Goal: Information Seeking & Learning: Learn about a topic

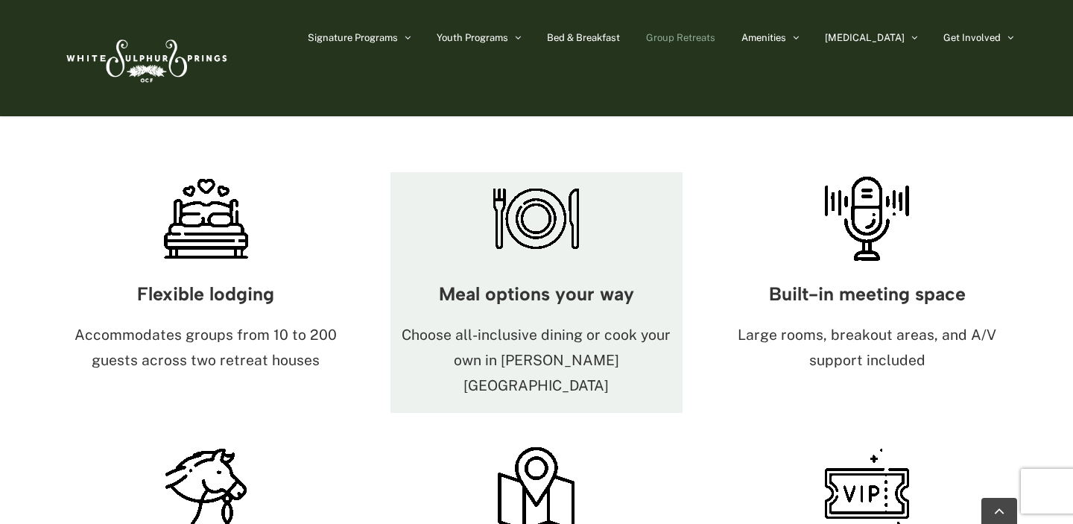
scroll to position [837, 0]
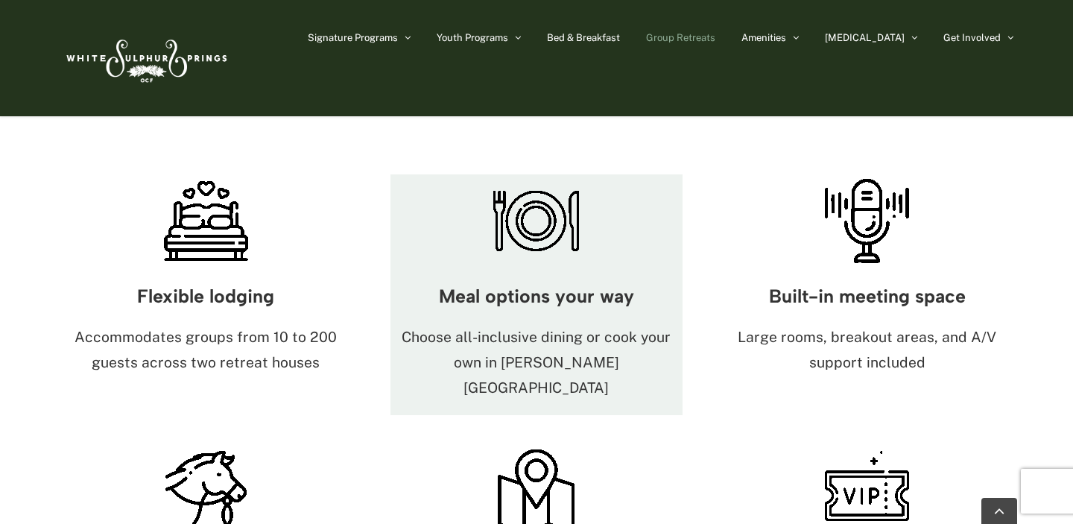
click at [632, 268] on div "Meal options your way Choose all-inclusive dining or cook your own in Harrison …" at bounding box center [536, 342] width 293 height 148
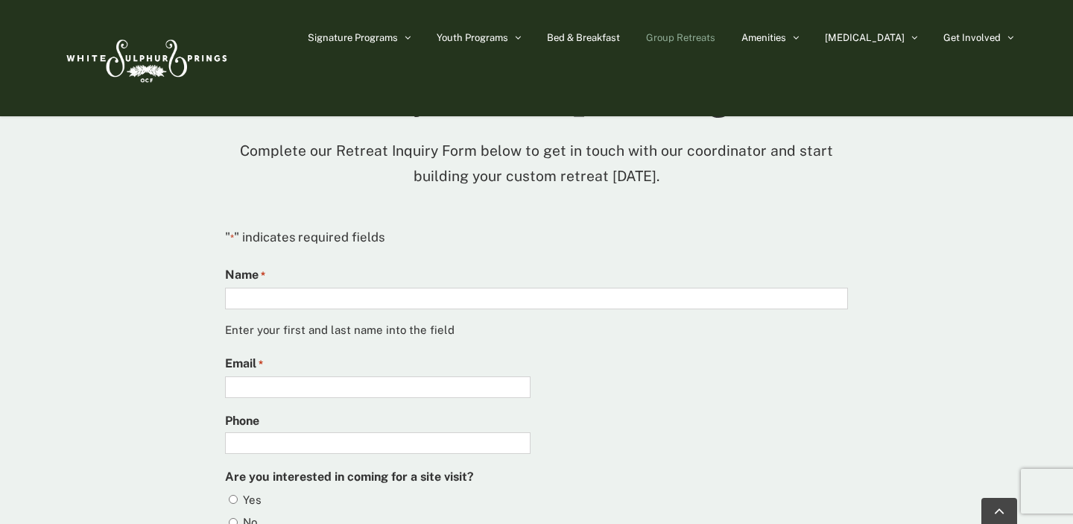
scroll to position [3822, 0]
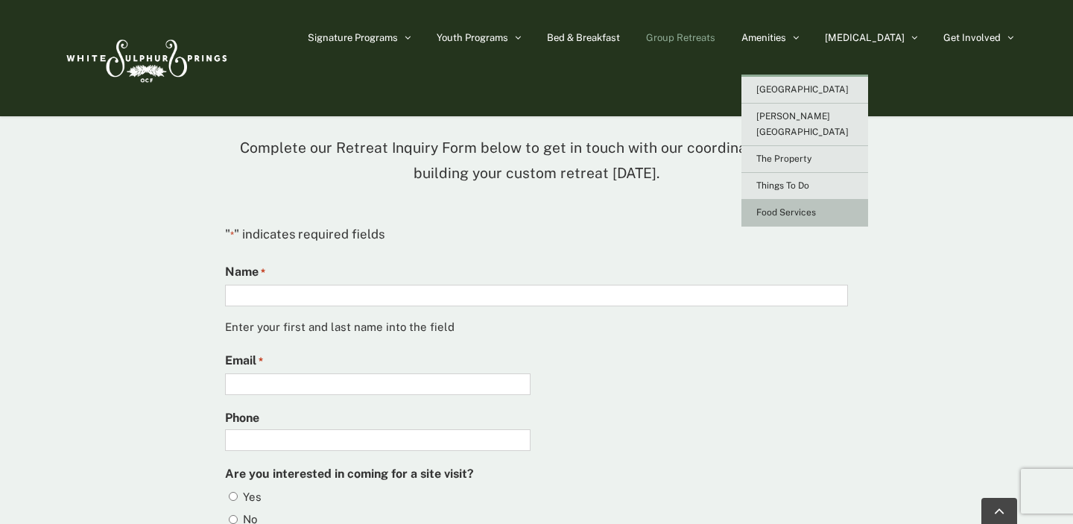
click at [816, 207] on span "Food Services" at bounding box center [786, 212] width 60 height 10
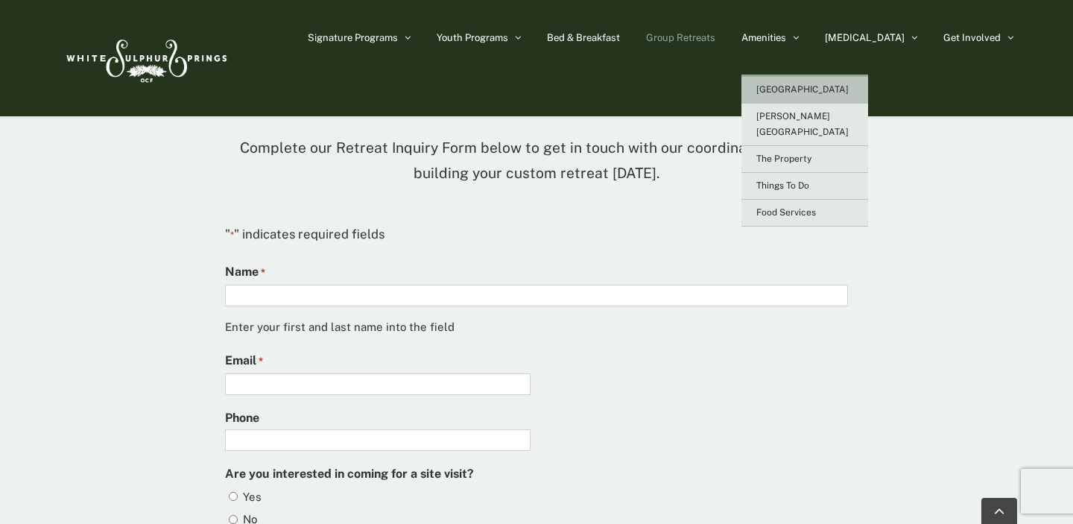
click at [841, 86] on span "[GEOGRAPHIC_DATA]" at bounding box center [802, 89] width 92 height 10
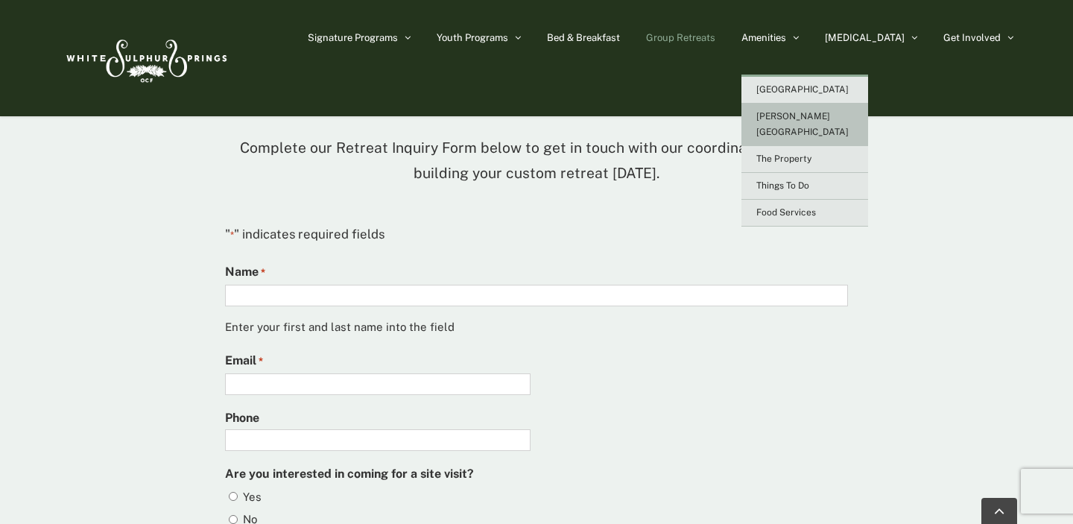
click at [842, 118] on span "[PERSON_NAME][GEOGRAPHIC_DATA]" at bounding box center [802, 124] width 92 height 26
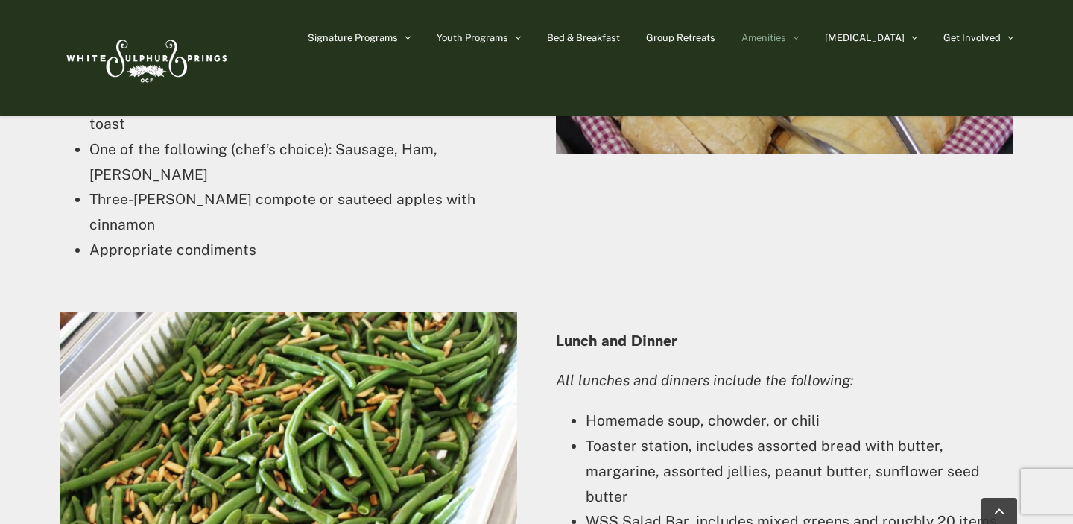
scroll to position [2528, 0]
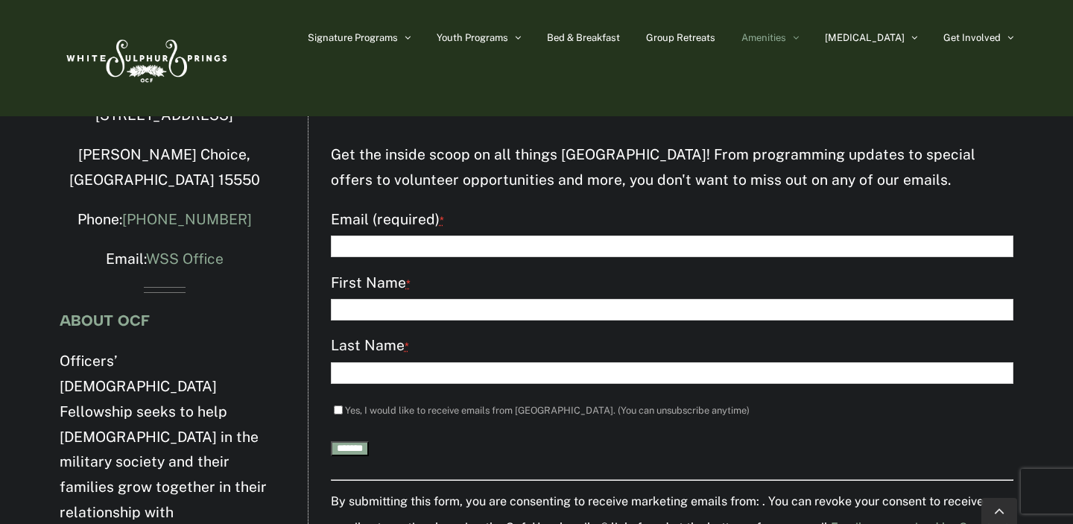
scroll to position [2122, 0]
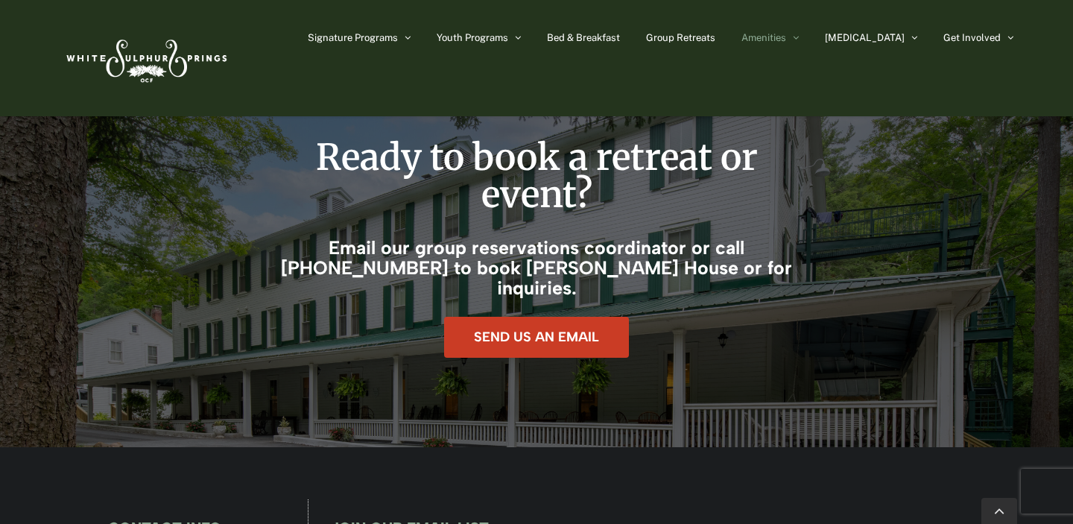
scroll to position [2972, 0]
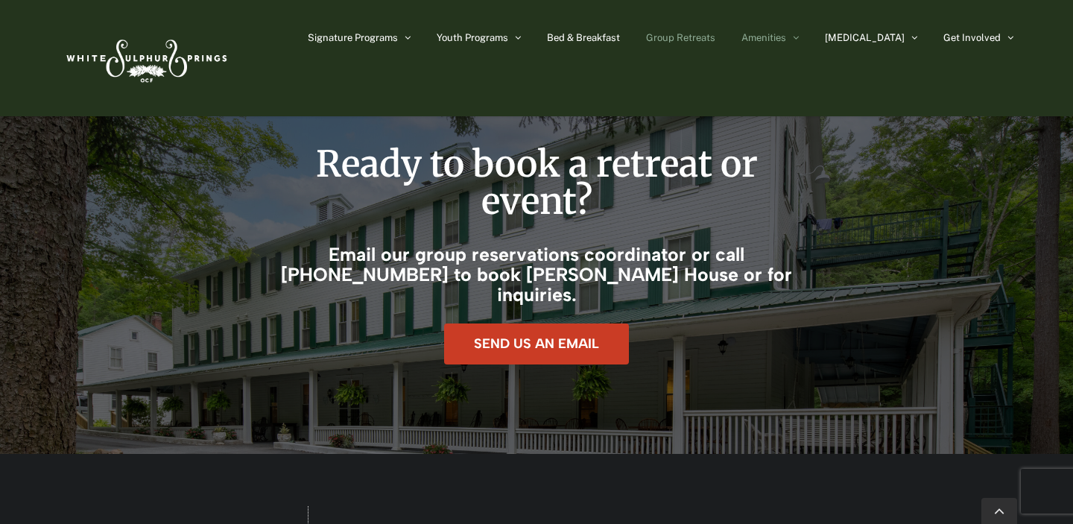
click at [715, 39] on span "Group Retreats" at bounding box center [680, 38] width 69 height 10
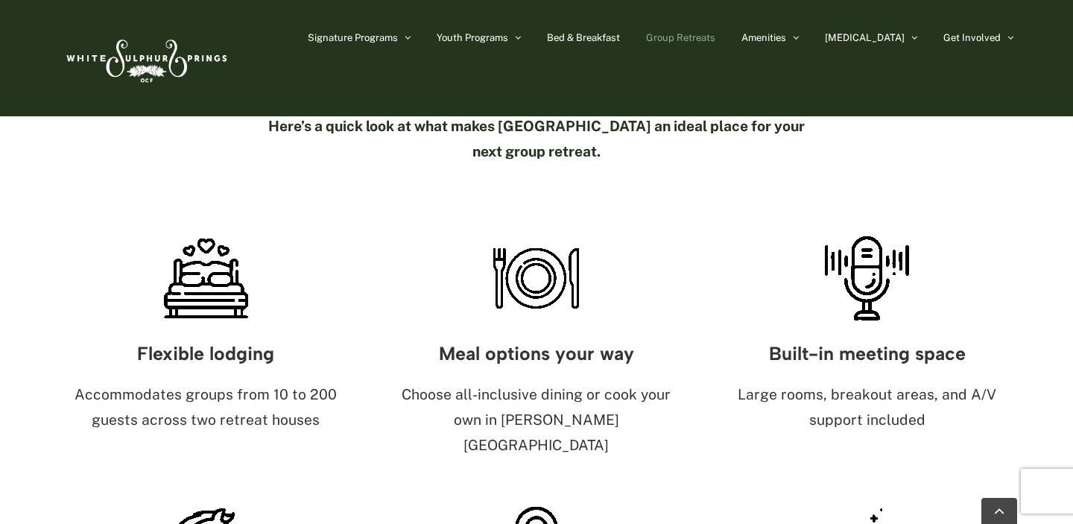
scroll to position [779, 0]
